Goal: Go to known website: Access a specific website the user already knows

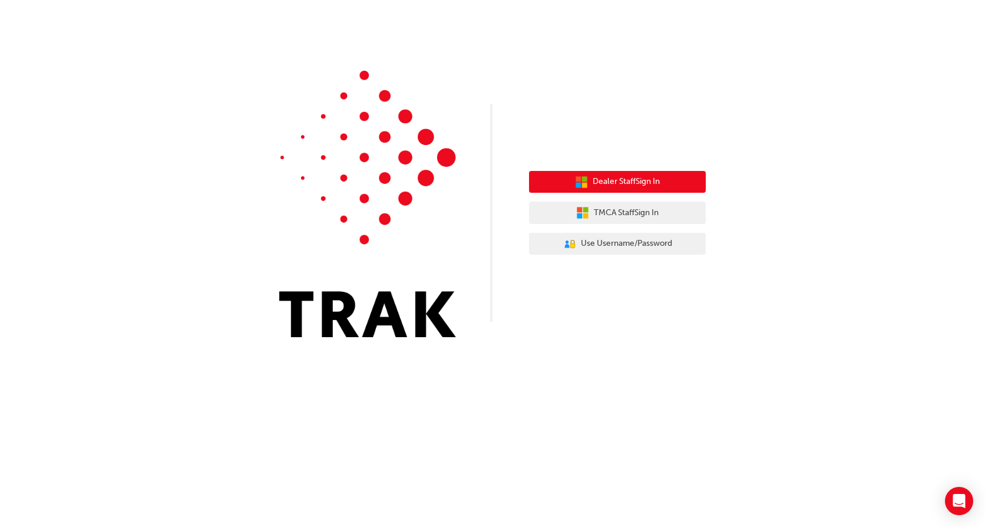
click at [655, 179] on span "Dealer Staff Sign In" at bounding box center [626, 182] width 67 height 14
